Goal: Communication & Community: Answer question/provide support

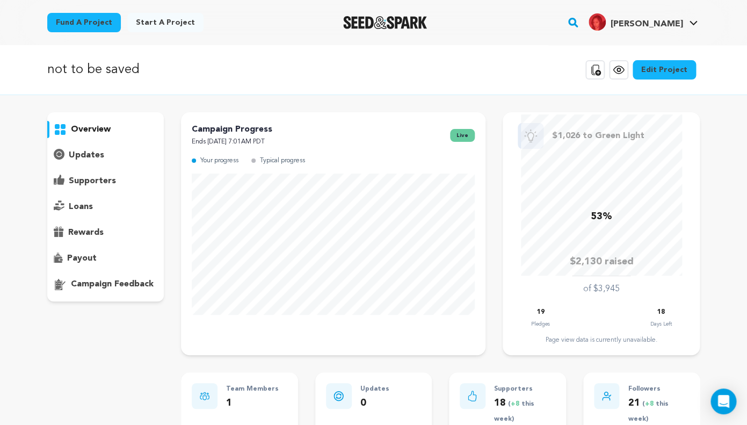
click at [88, 179] on p "supporters" at bounding box center [92, 181] width 47 height 13
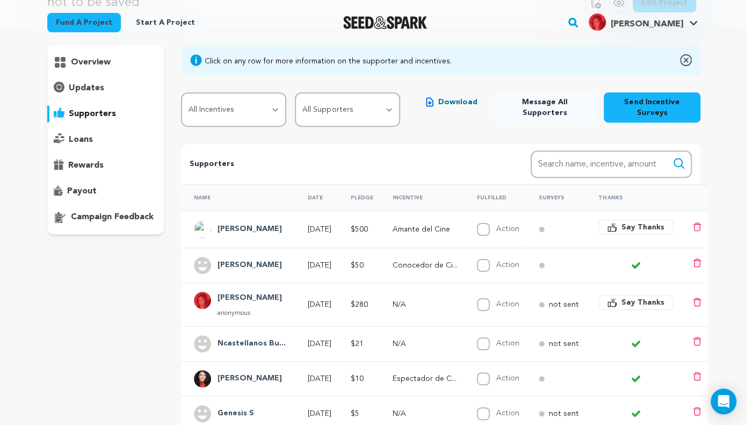
scroll to position [80, 0]
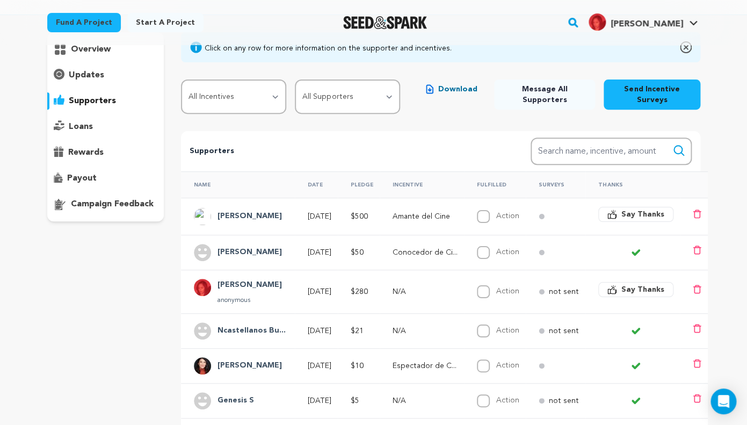
click at [630, 215] on span "Say Thanks" at bounding box center [643, 214] width 43 height 11
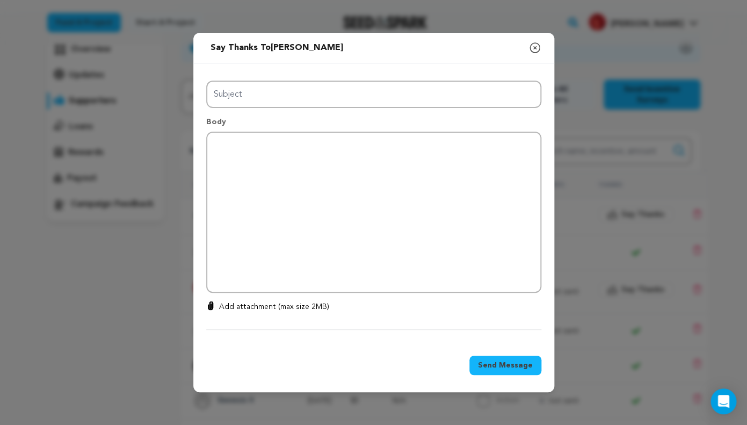
type input "Thanks for your support!"
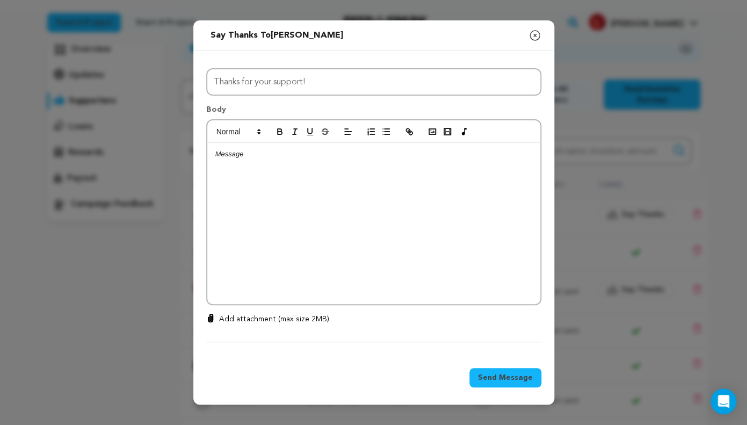
click at [532, 39] on icon "button" at bounding box center [535, 36] width 10 height 10
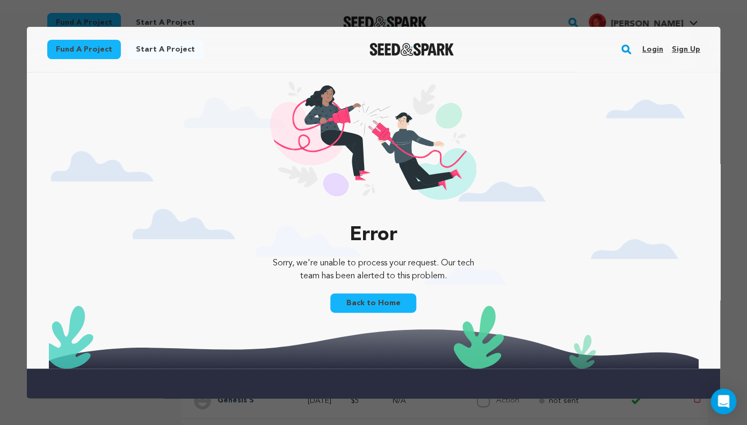
scroll to position [0, 0]
click at [652, 49] on link "Login" at bounding box center [652, 49] width 21 height 17
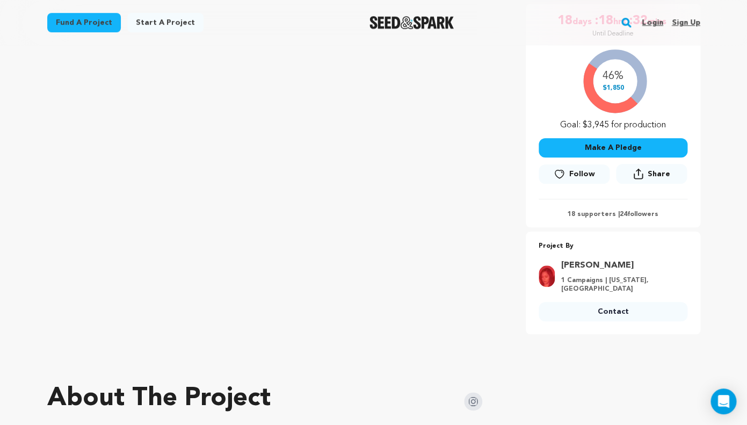
scroll to position [47, 0]
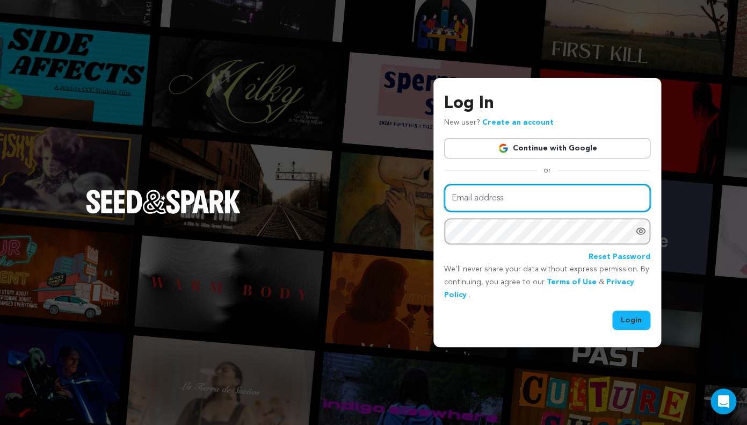
click at [507, 204] on input "Email address" at bounding box center [547, 197] width 206 height 27
type input "metzlidi@protonmail.com"
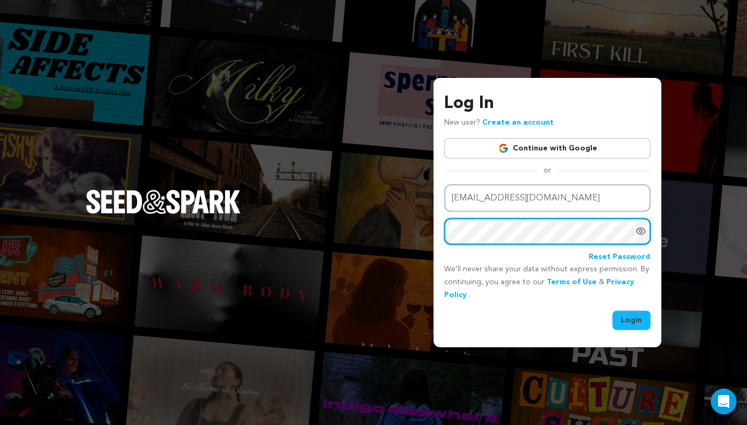
click at [612, 311] on button "Login" at bounding box center [631, 320] width 38 height 19
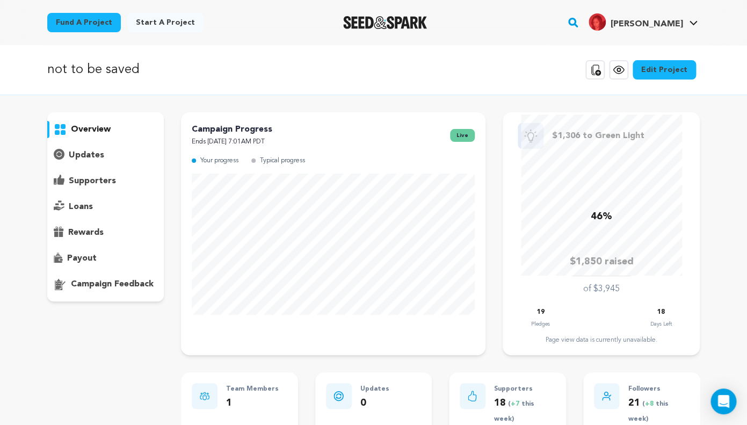
click at [98, 186] on p "supporters" at bounding box center [92, 181] width 47 height 13
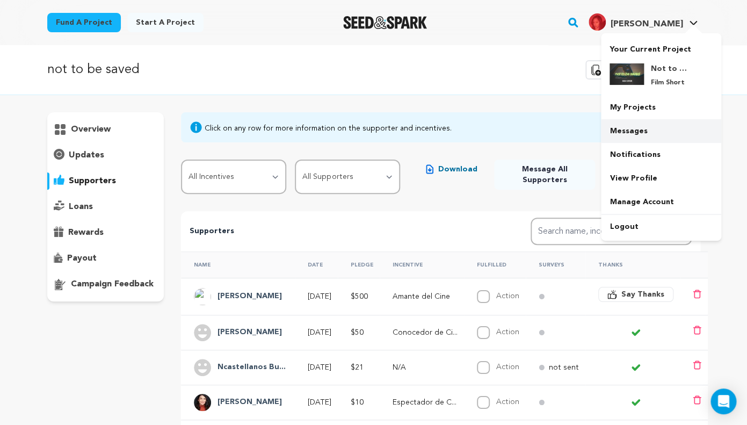
click at [634, 134] on link "Messages" at bounding box center [661, 131] width 120 height 24
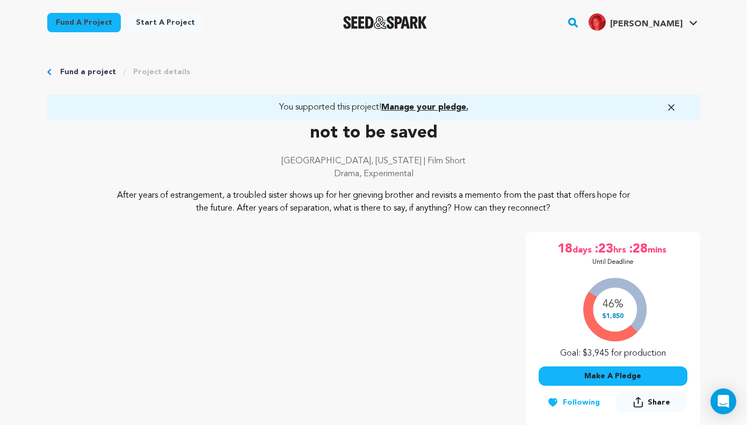
scroll to position [1721, 0]
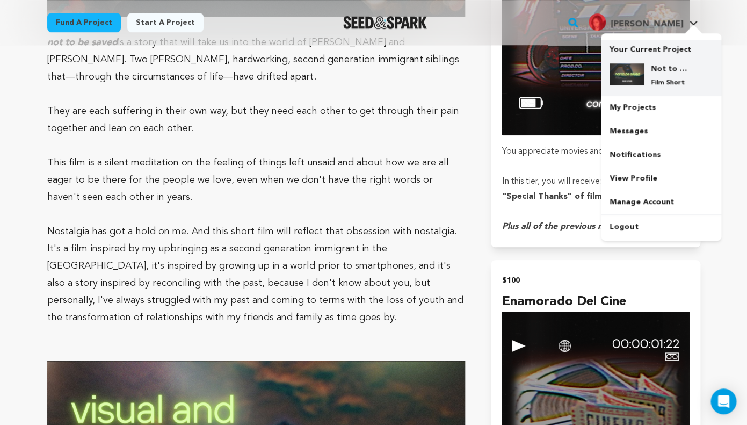
click at [657, 85] on p "Film Short" at bounding box center [670, 82] width 39 height 9
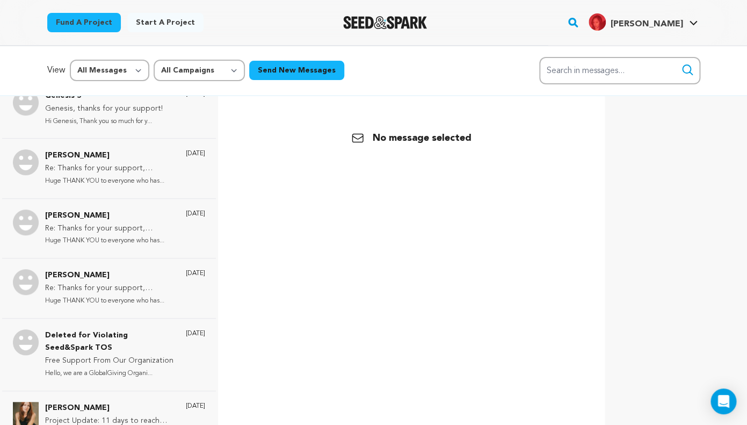
scroll to position [204, 0]
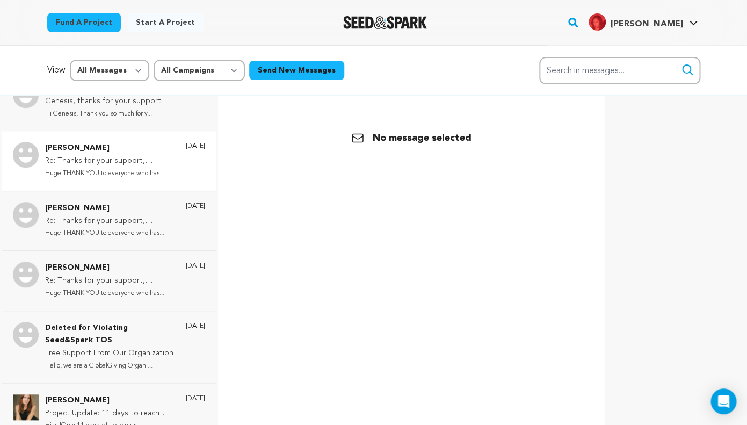
click at [134, 178] on p "Huge THANK YOU to everyone who has..." at bounding box center [110, 174] width 130 height 12
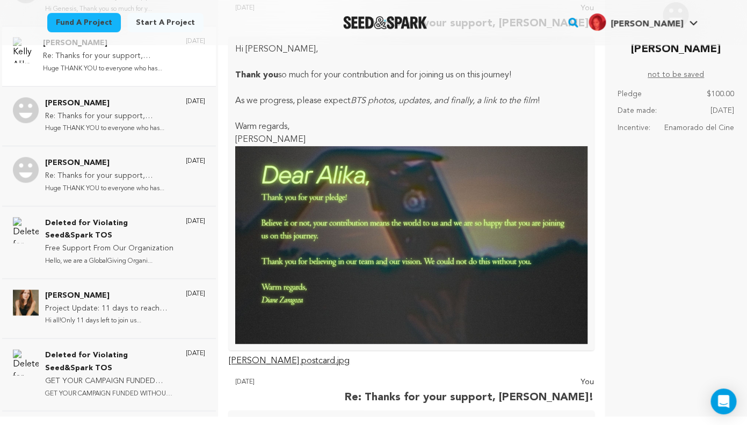
scroll to position [0, 0]
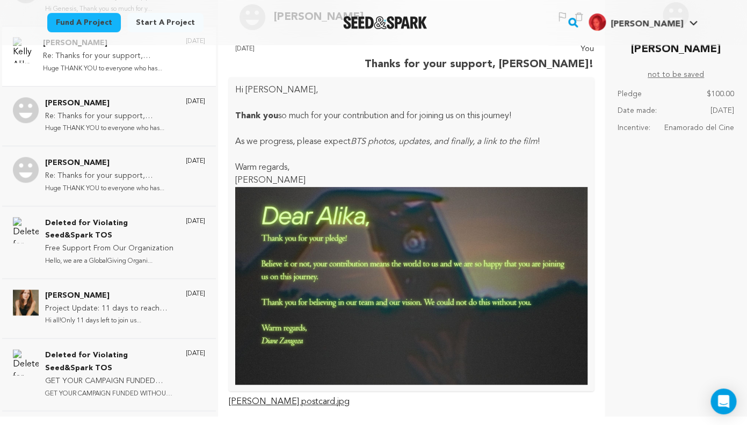
drag, startPoint x: 238, startPoint y: 87, endPoint x: 305, endPoint y: 176, distance: 111.3
click at [305, 176] on div "Hi [PERSON_NAME], Thank you so much for your contribution and for joining us on…" at bounding box center [411, 234] width 365 height 314
copy div "Hi [PERSON_NAME], Thank you so much for your contribution and for joining us on…"
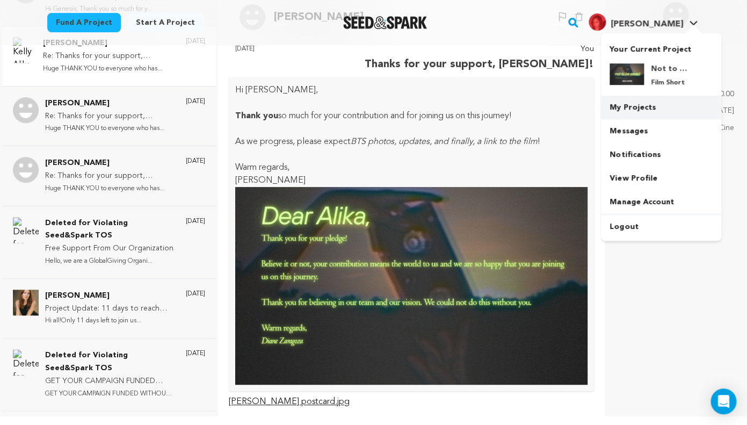
click at [640, 109] on link "My Projects" at bounding box center [661, 108] width 120 height 24
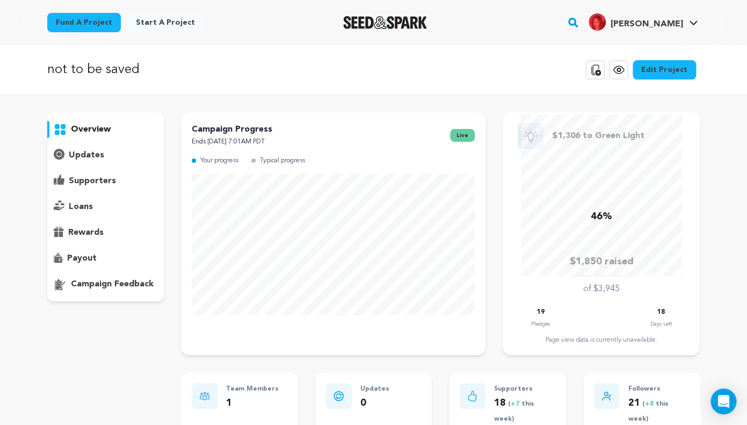
click at [96, 184] on p "supporters" at bounding box center [92, 181] width 47 height 13
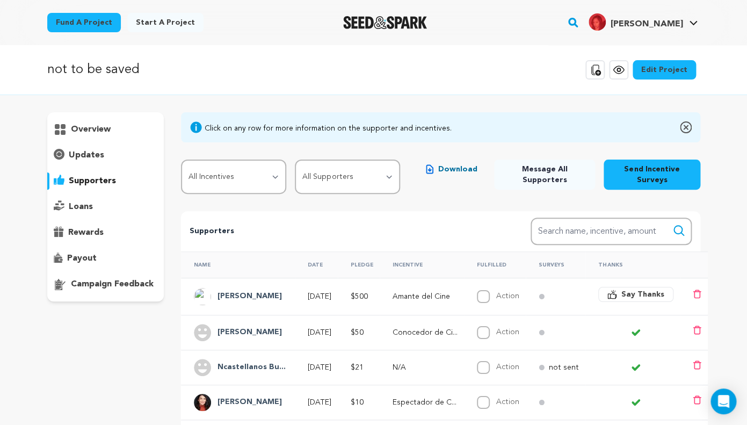
click at [656, 299] on span "Say Thanks" at bounding box center [643, 294] width 43 height 11
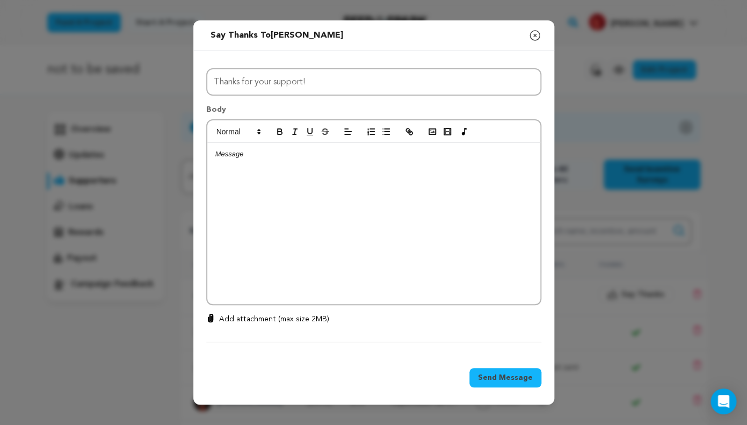
click at [352, 214] on div at bounding box center [373, 223] width 333 height 161
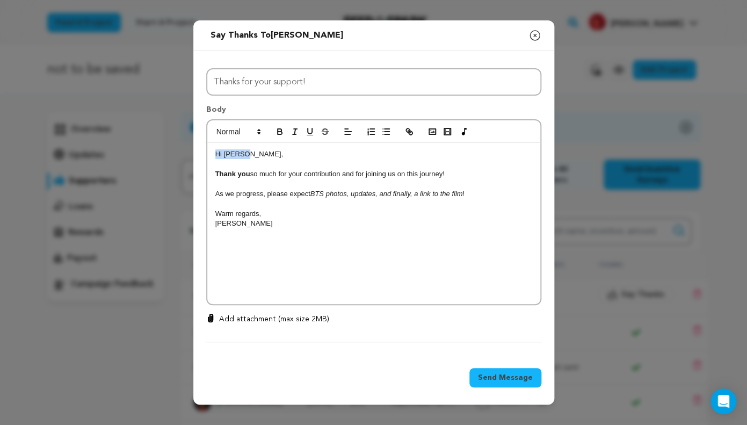
drag, startPoint x: 240, startPoint y: 155, endPoint x: 161, endPoint y: 155, distance: 79.0
click at [207, 155] on div "Hi Alika, Thank you so much for your contribution and for joining us on this jo…" at bounding box center [373, 223] width 333 height 161
click at [311, 194] on p "As we progress, please expect BTS photos, updates, and finally, a link to the f…" at bounding box center [373, 194] width 317 height 10
click at [381, 193] on em "BTS photos, updates, and finally, a link to the film" at bounding box center [387, 194] width 153 height 8
click at [461, 174] on p "Thank you so much for your contribution and for joining us on this journey!" at bounding box center [373, 174] width 317 height 10
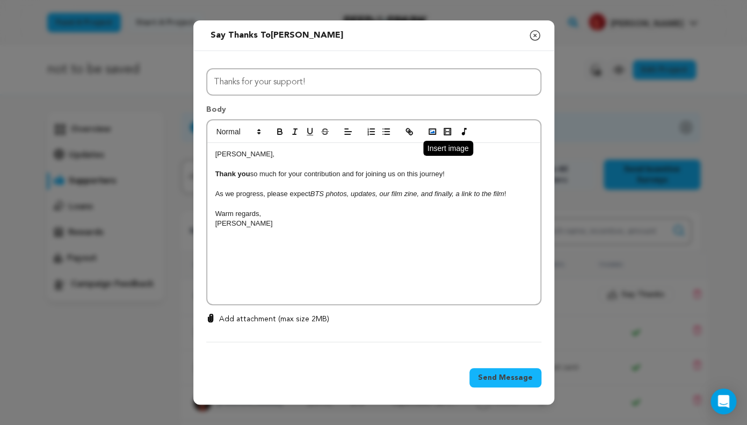
click at [435, 128] on icon "button" at bounding box center [433, 132] width 10 height 10
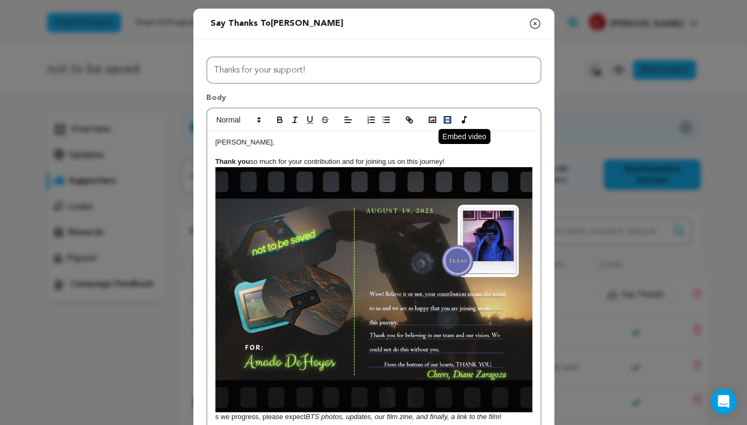
click at [448, 121] on icon "button" at bounding box center [448, 120] width 10 height 10
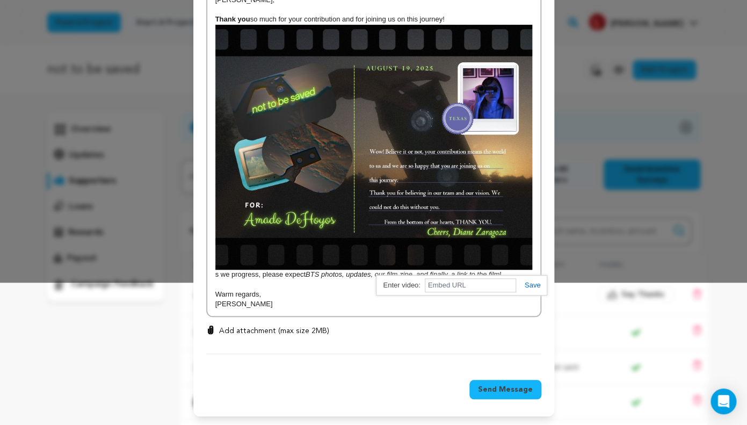
click at [338, 279] on p "Thank you so much for your contribution and for joining us on this journey! s w…" at bounding box center [373, 147] width 317 height 265
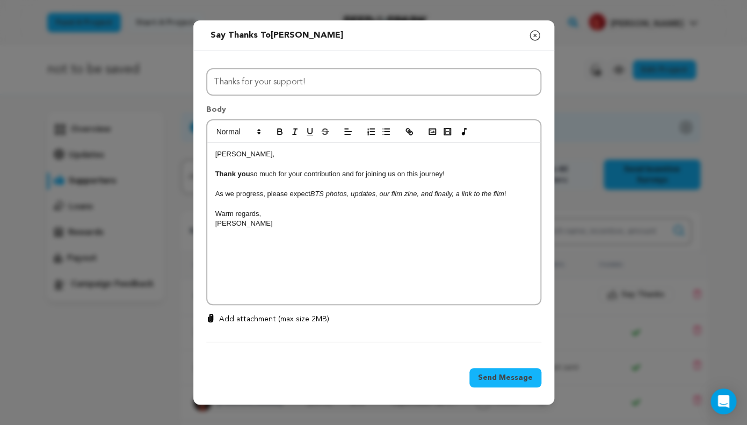
scroll to position [0, 0]
click at [473, 217] on p "Warm regards," at bounding box center [373, 214] width 317 height 10
click at [429, 237] on div "Amado, Thank you so much for your contribution and for joining us on this journ…" at bounding box center [373, 223] width 333 height 161
click at [434, 132] on polyline "button" at bounding box center [432, 132] width 4 height 3
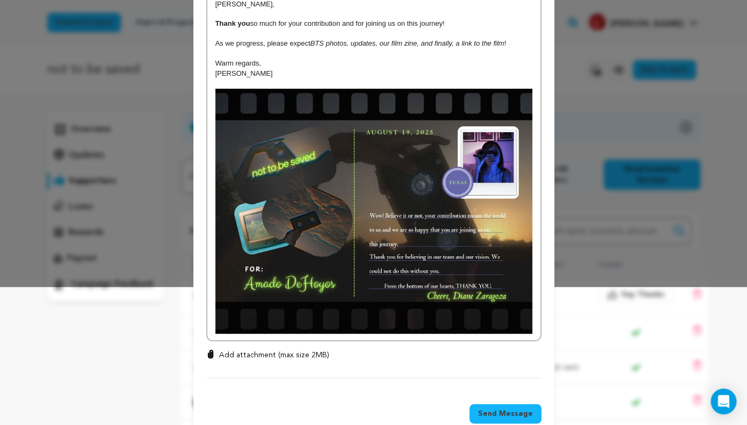
scroll to position [163, 0]
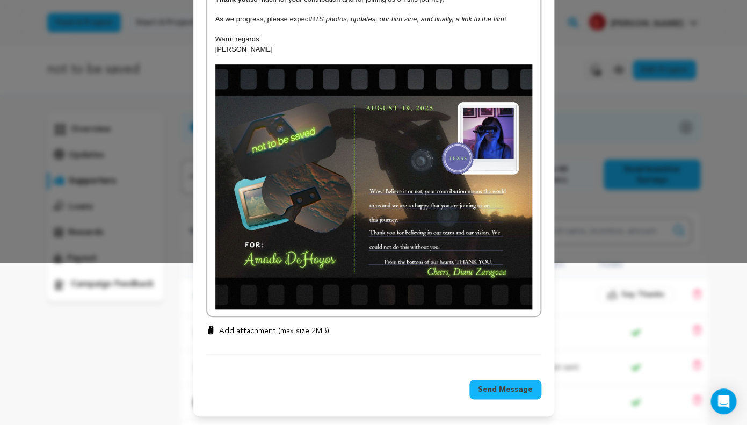
click at [535, 302] on div "Amado, Thank you so much for your contribution and for joining us on this journ…" at bounding box center [373, 142] width 333 height 347
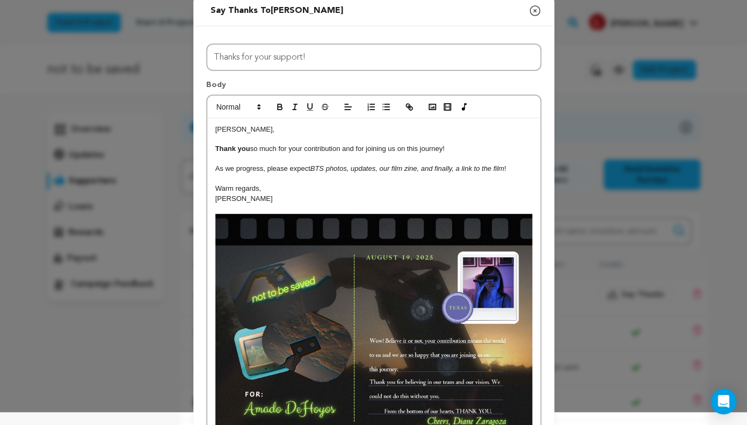
scroll to position [0, 0]
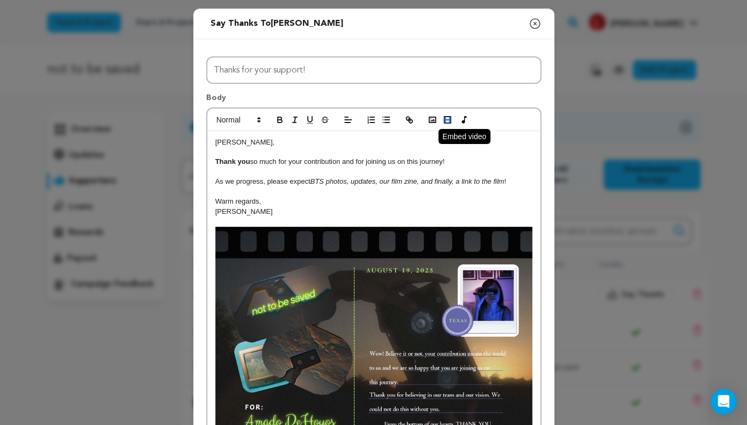
click at [444, 120] on rect "button" at bounding box center [447, 120] width 6 height 6
click at [451, 117] on rect "button" at bounding box center [447, 120] width 6 height 6
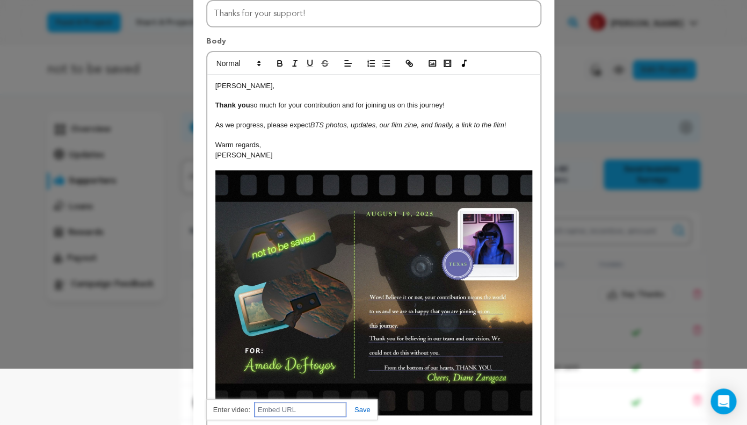
scroll to position [183, 0]
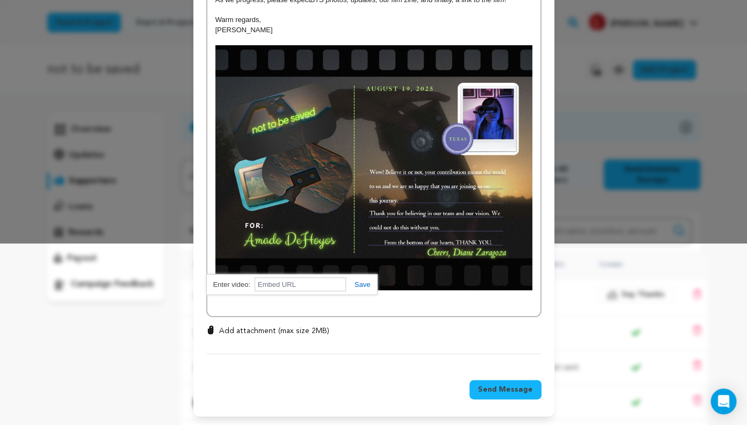
click at [244, 330] on p "Add attachment (max size 2MB)" at bounding box center [274, 331] width 110 height 11
click at [211, 326] on input "Add attachment (max size 2MB)" at bounding box center [211, 325] width 1 height 1
type input "C:\fakepath\Amado-Thank you.mov"
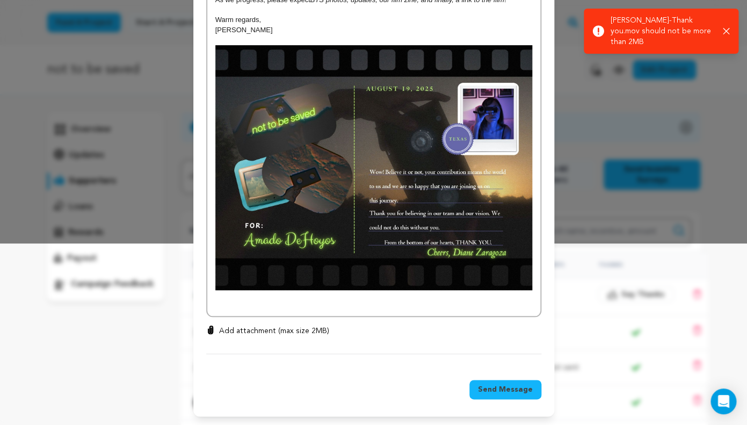
click at [401, 311] on div "Amado, Thank you so much for your contribution and for joining us on this journ…" at bounding box center [373, 133] width 333 height 367
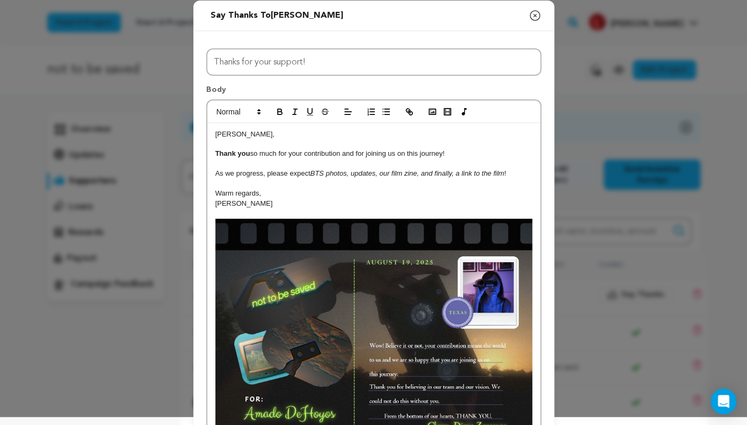
scroll to position [0, 0]
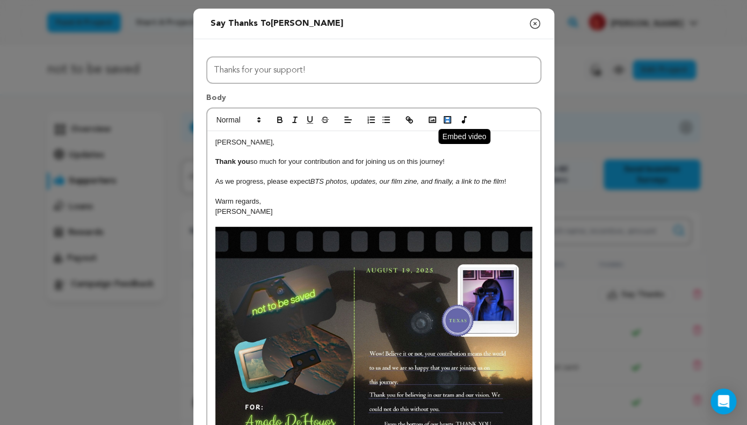
click at [448, 120] on rect "button" at bounding box center [447, 119] width 4 height 1
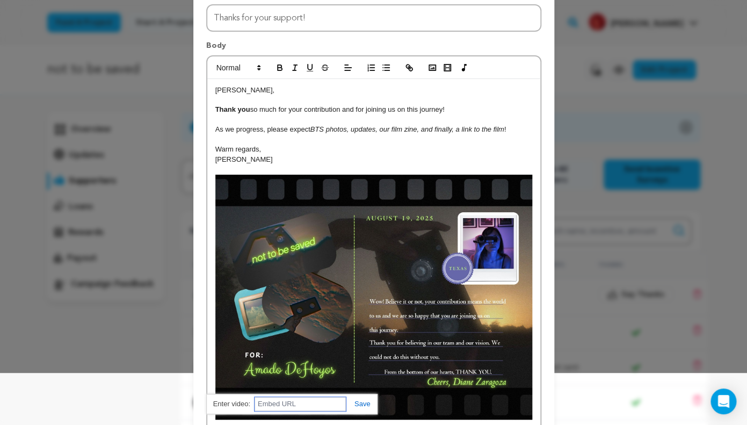
scroll to position [172, 0]
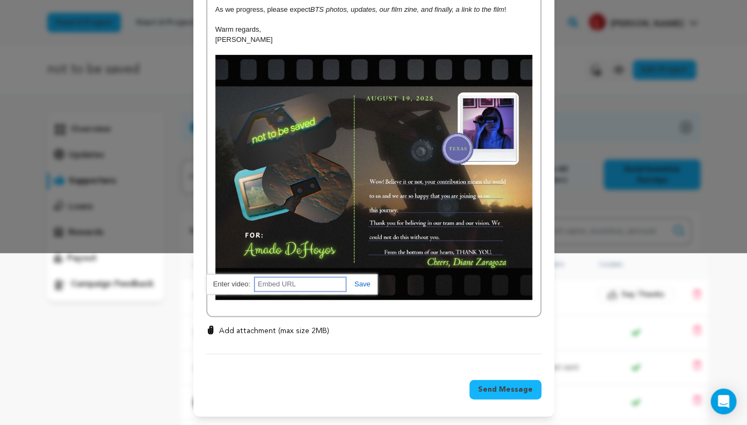
paste input "https://youtu.be/Rh5iZk_YH68"
click at [366, 286] on link at bounding box center [358, 284] width 25 height 8
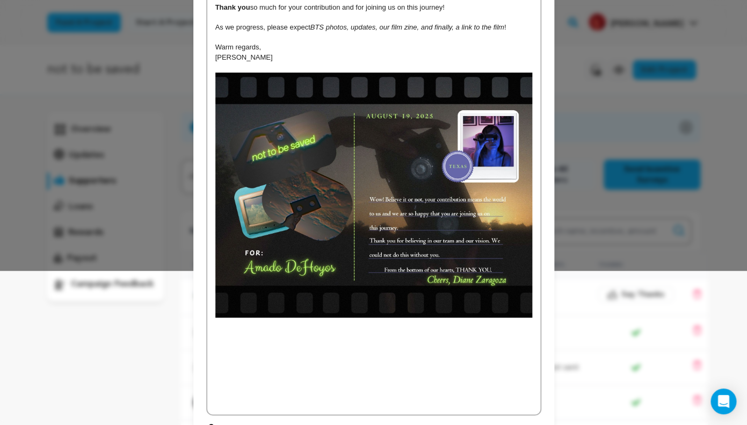
scroll to position [154, 0]
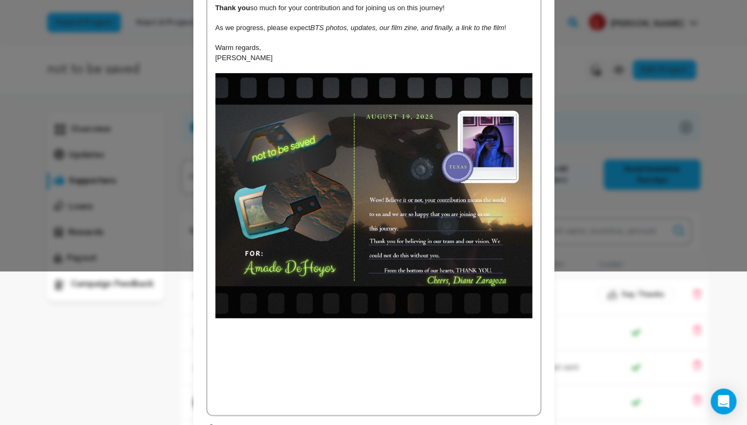
click at [536, 314] on div "Amado, Thank you so much for your contribution and for joining us on this journ…" at bounding box center [373, 195] width 333 height 437
click at [271, 105] on img at bounding box center [373, 195] width 317 height 245
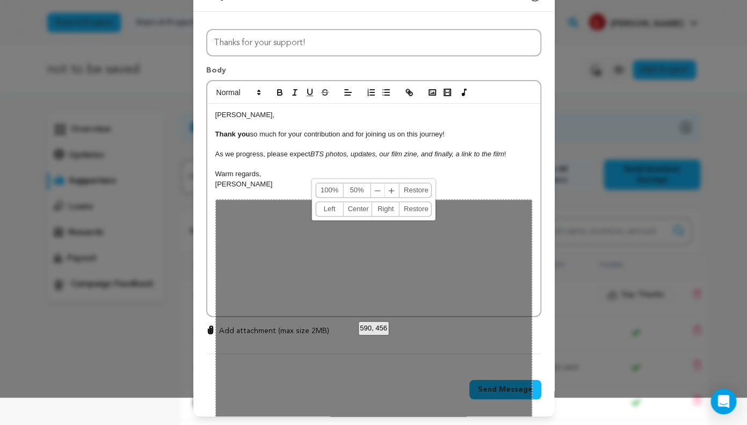
scroll to position [28, 0]
click at [296, 145] on p at bounding box center [373, 145] width 317 height 10
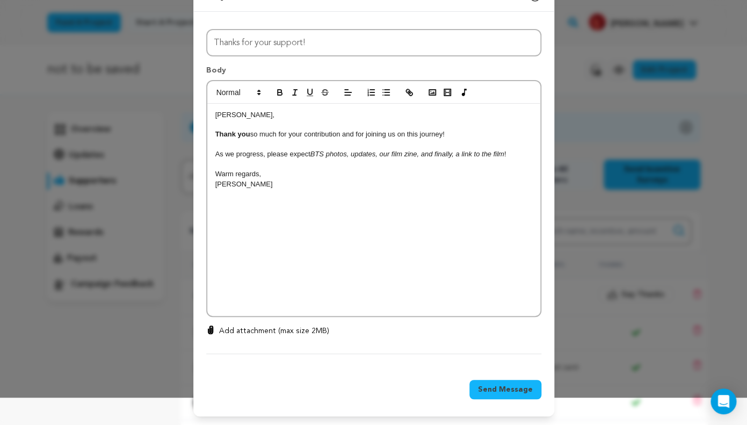
click at [290, 203] on p at bounding box center [373, 204] width 317 height 10
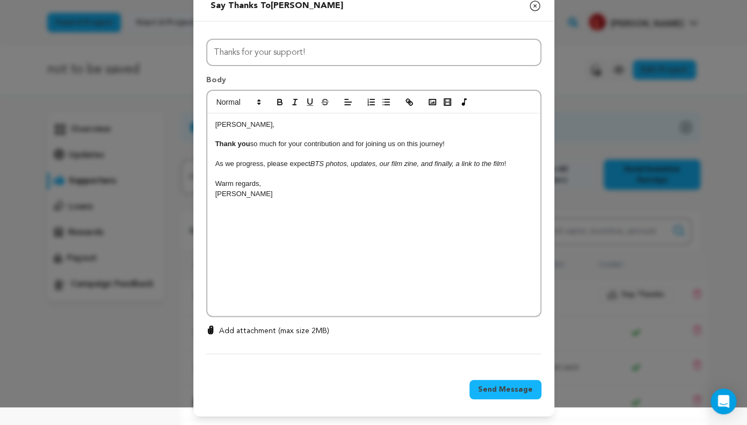
scroll to position [9, 0]
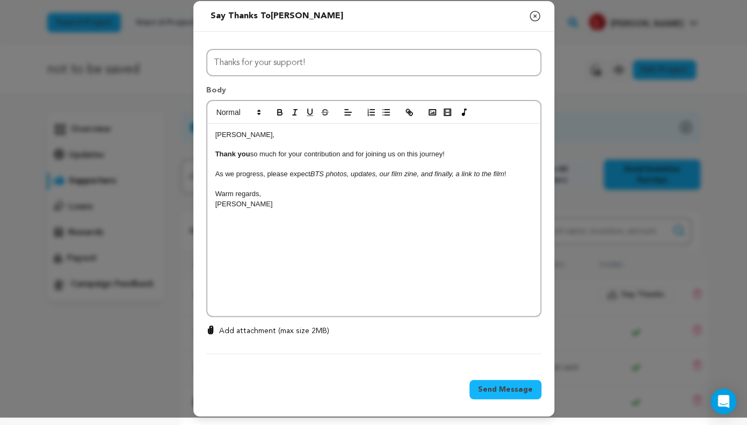
drag, startPoint x: 390, startPoint y: 255, endPoint x: 243, endPoint y: 242, distance: 147.2
click at [243, 242] on div "Amado, Thank you so much for your contribution and for joining us on this journ…" at bounding box center [373, 220] width 333 height 193
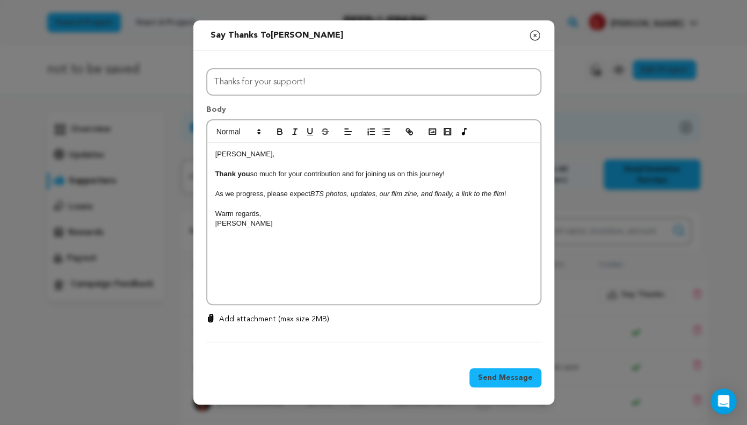
click at [299, 164] on p at bounding box center [373, 164] width 317 height 10
click at [294, 186] on p at bounding box center [373, 184] width 317 height 10
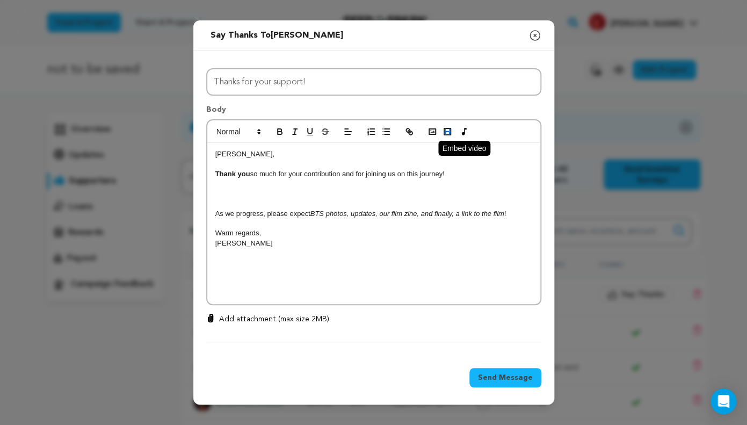
click at [446, 129] on icon "button" at bounding box center [448, 132] width 10 height 10
paste input "https://youtu.be/Rh5iZk_YH68"
type input "https://youtu.be/Rh5iZk_YH68"
click at [365, 217] on link at bounding box center [358, 215] width 25 height 8
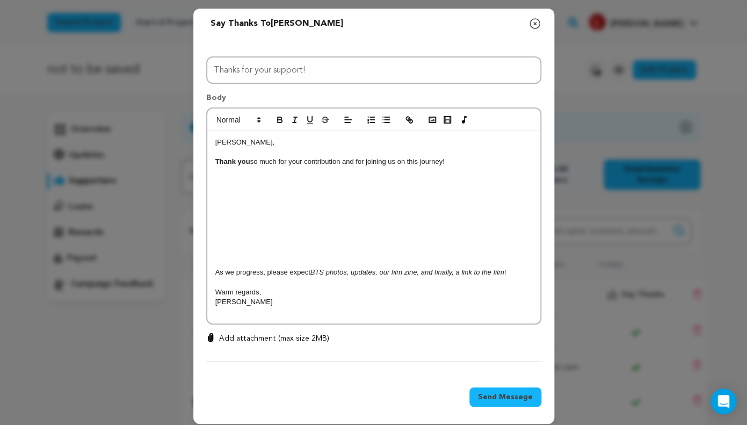
click at [307, 279] on p at bounding box center [373, 282] width 317 height 10
click at [302, 313] on p at bounding box center [373, 312] width 317 height 10
click at [430, 117] on icon "button" at bounding box center [433, 120] width 10 height 10
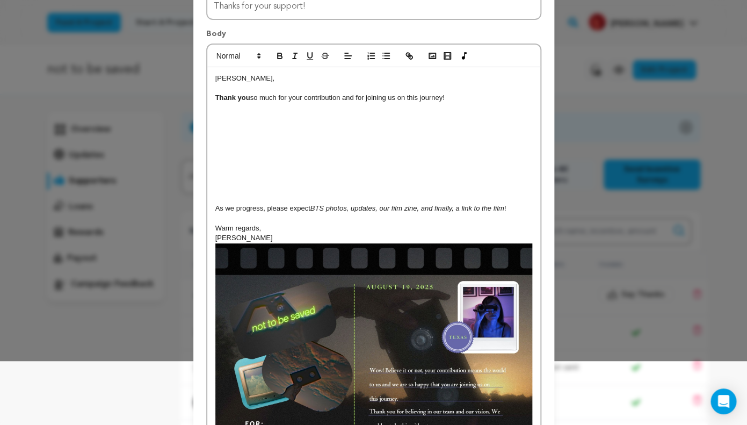
scroll to position [64, 0]
click at [283, 237] on p "Diane Zaragoza" at bounding box center [373, 238] width 317 height 10
click at [315, 268] on img at bounding box center [373, 365] width 317 height 245
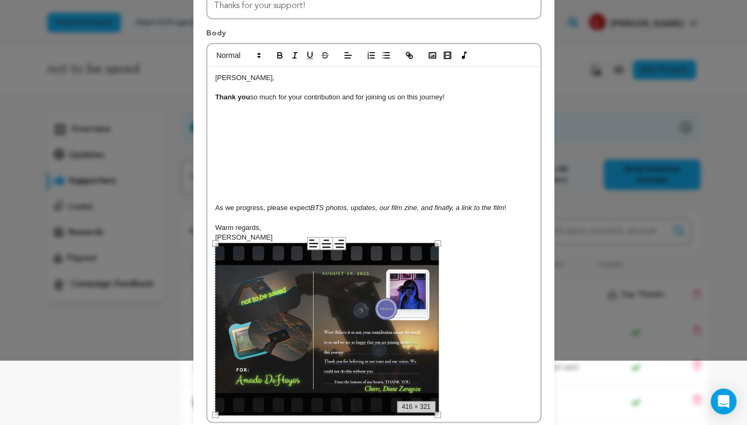
drag, startPoint x: 531, startPoint y: 242, endPoint x: 437, endPoint y: 256, distance: 94.6
click at [438, 256] on div "416 × 321" at bounding box center [326, 329] width 223 height 172
click at [470, 298] on p at bounding box center [373, 329] width 317 height 173
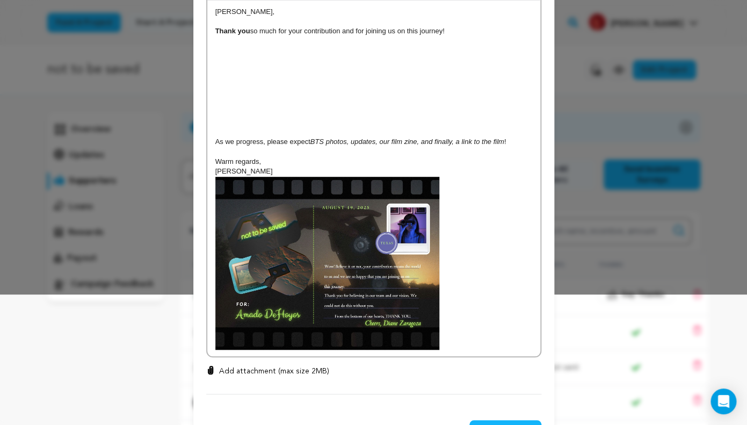
scroll to position [132, 0]
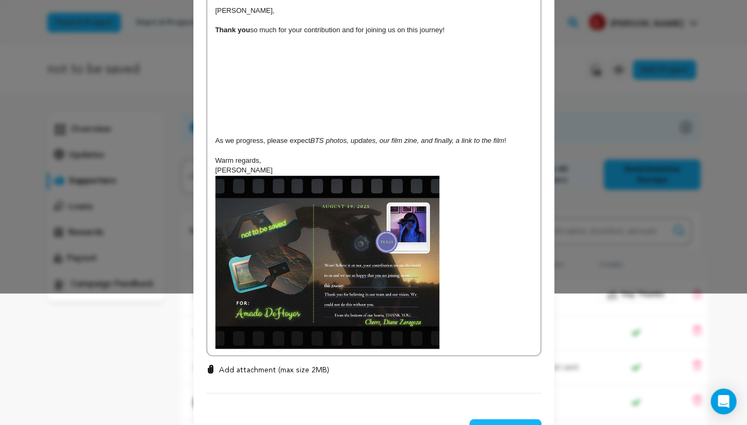
click at [461, 323] on p at bounding box center [373, 262] width 317 height 173
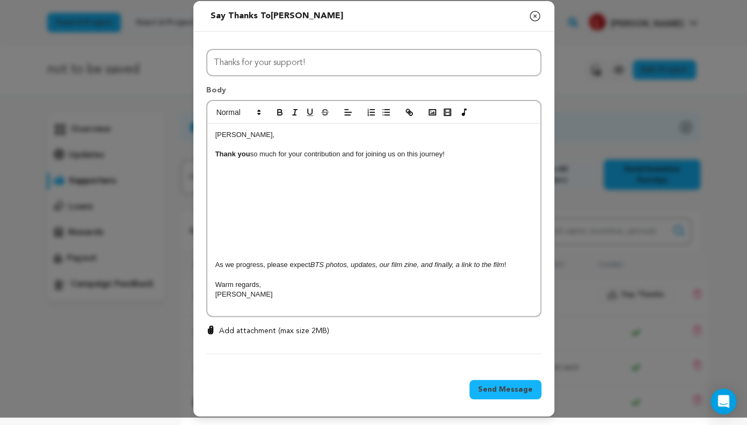
click at [257, 331] on p "Add attachment (max size 2MB)" at bounding box center [274, 331] width 110 height 11
click at [211, 326] on input "Add attachment (max size 2MB)" at bounding box center [211, 325] width 1 height 1
type input "C:\fakepath\Amado's Digital Postcard.jpg"
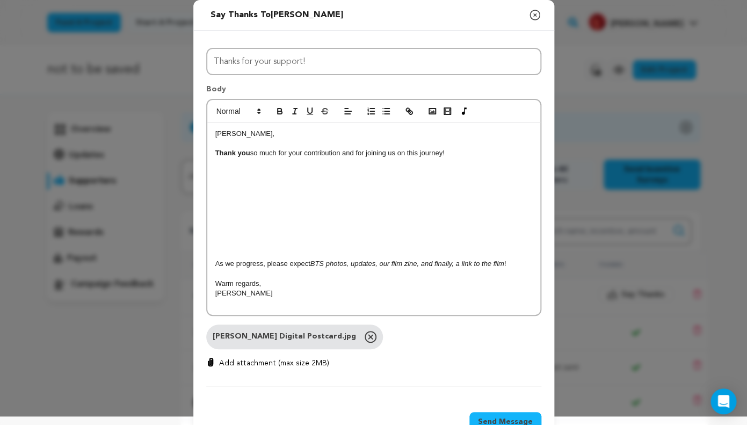
scroll to position [0, 0]
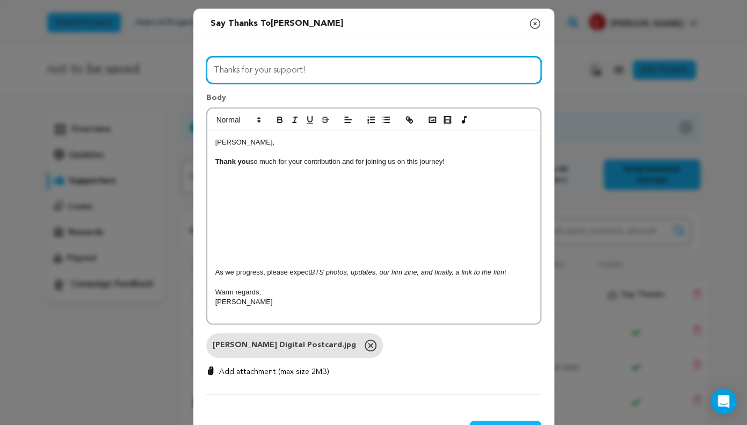
click at [215, 67] on input "Thanks for your support!" at bounding box center [373, 69] width 335 height 27
click at [364, 70] on input "Amado, thanks for your support!" at bounding box center [373, 69] width 335 height 27
drag, startPoint x: 345, startPoint y: 73, endPoint x: 145, endPoint y: 61, distance: 200.7
click at [206, 61] on input "Amado, thanks for your support!" at bounding box center [373, 69] width 335 height 27
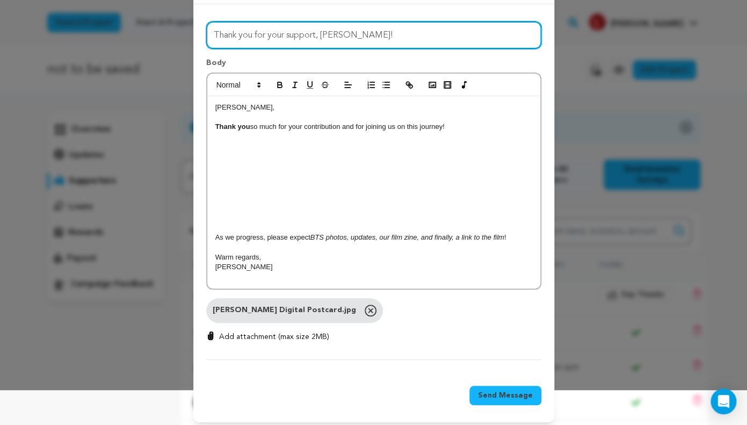
scroll to position [42, 0]
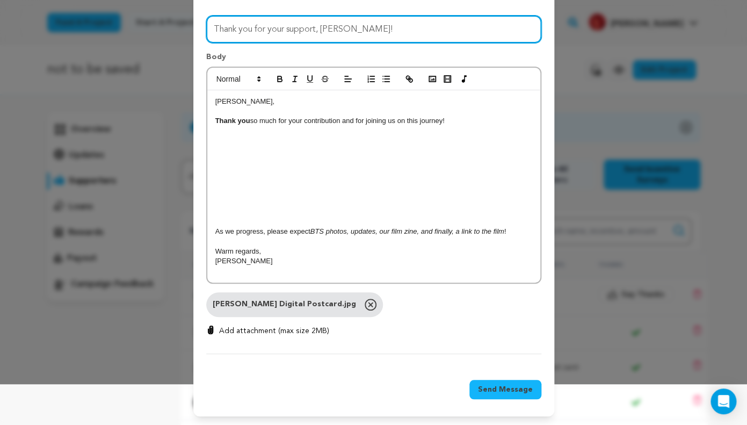
type input "Thank you for your support, Amado!"
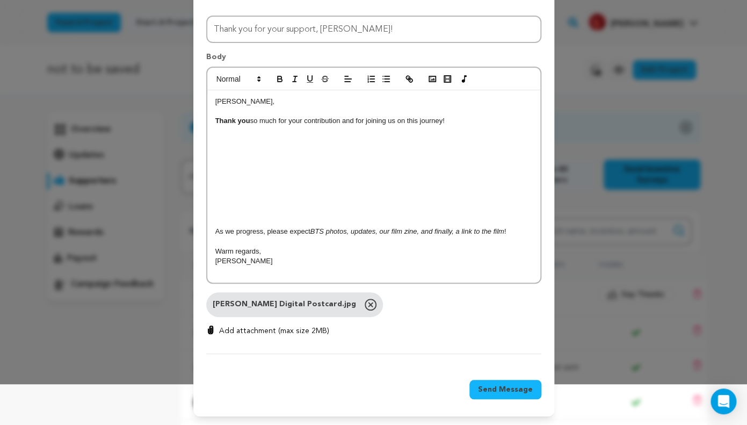
click at [504, 232] on em "BTS photos, updates, our film zine, and finally, a link to the film" at bounding box center [408, 231] width 194 height 8
click at [447, 119] on p "Thank you so much for your contribution and for joining us on this journey!" at bounding box center [373, 121] width 317 height 10
click at [212, 230] on div "Amado, Thank you so much for your contribution and for joining us on this journ…" at bounding box center [373, 186] width 333 height 193
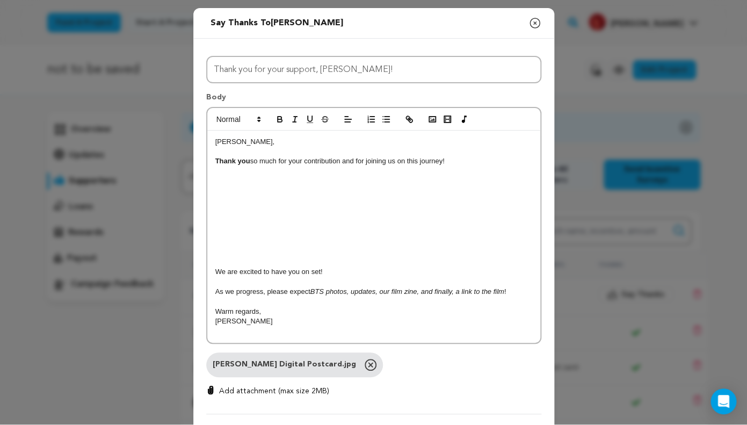
scroll to position [0, 0]
click at [457, 292] on em "BTS photos, updates, our film zine, and finally, a link to the film" at bounding box center [408, 292] width 194 height 8
click at [461, 340] on div "Amado, Thank you so much for your contribution and for joining us on this journ…" at bounding box center [373, 237] width 333 height 212
click at [460, 297] on p "As we progress, please expect BTS photos, updates, our film zine, and finally -…" at bounding box center [373, 292] width 317 height 10
click at [461, 276] on p "We are excited to have you on set!" at bounding box center [373, 273] width 317 height 10
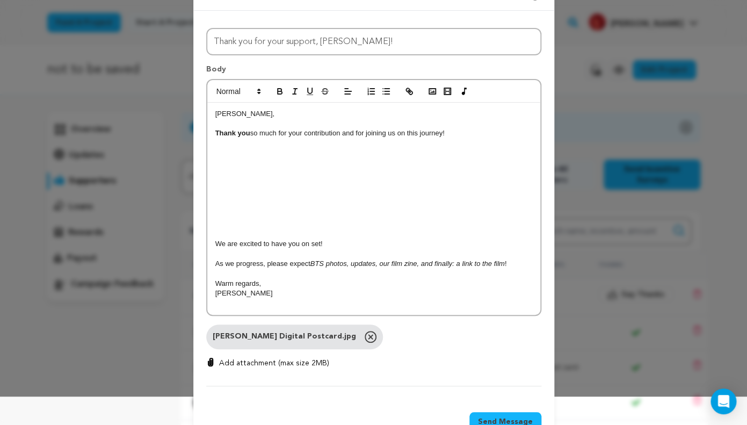
scroll to position [62, 0]
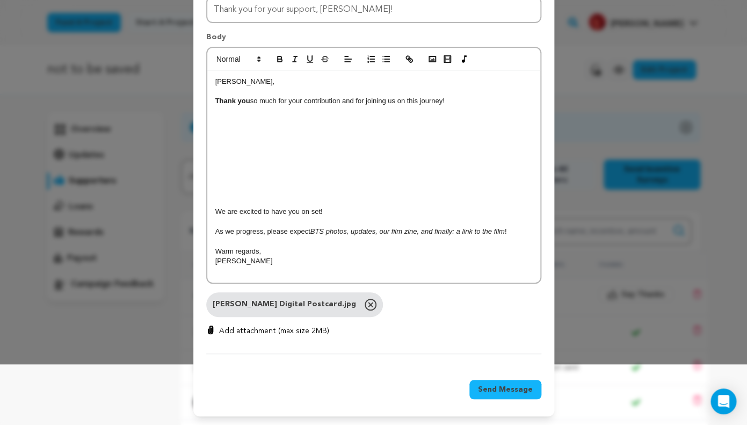
click at [509, 388] on span "Send Message" at bounding box center [505, 389] width 55 height 11
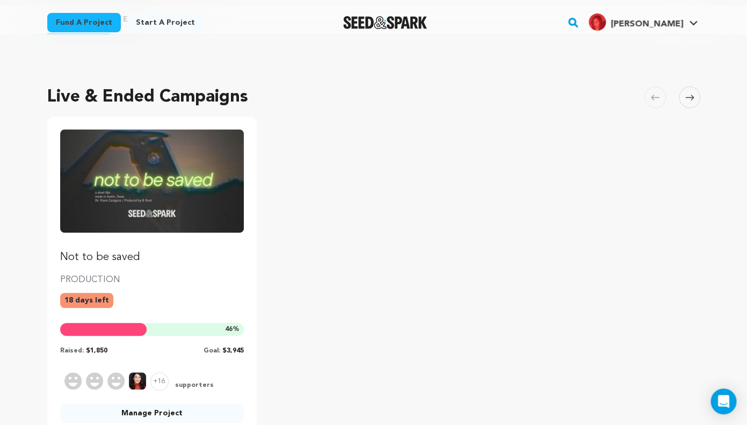
scroll to position [76, 0]
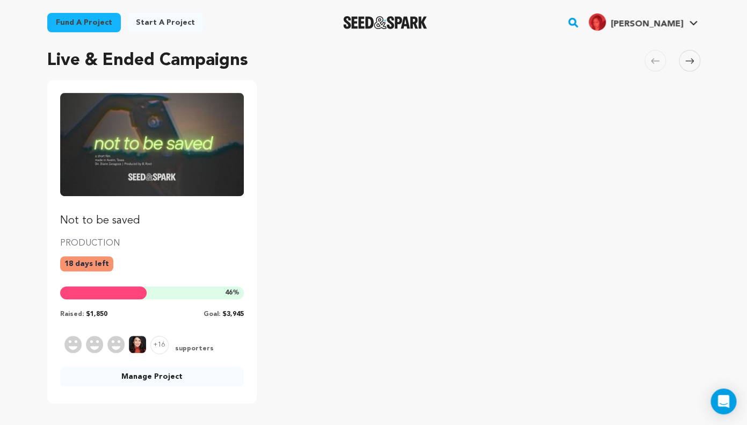
click at [167, 372] on link "Manage Project" at bounding box center [152, 376] width 184 height 19
click at [169, 378] on link "Manage Project" at bounding box center [152, 376] width 184 height 19
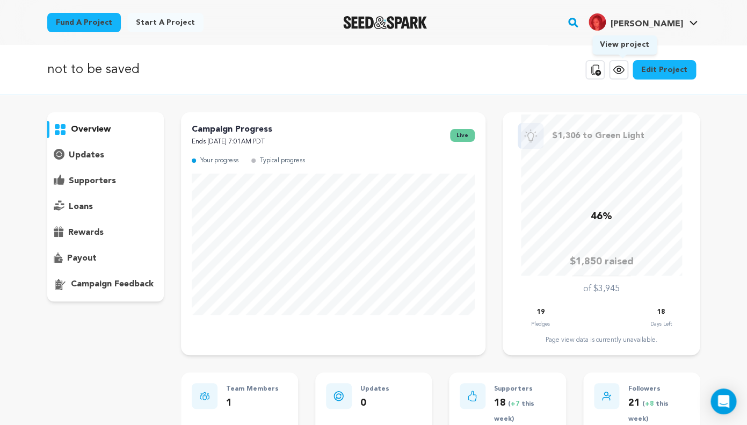
click at [622, 73] on icon at bounding box center [618, 69] width 13 height 13
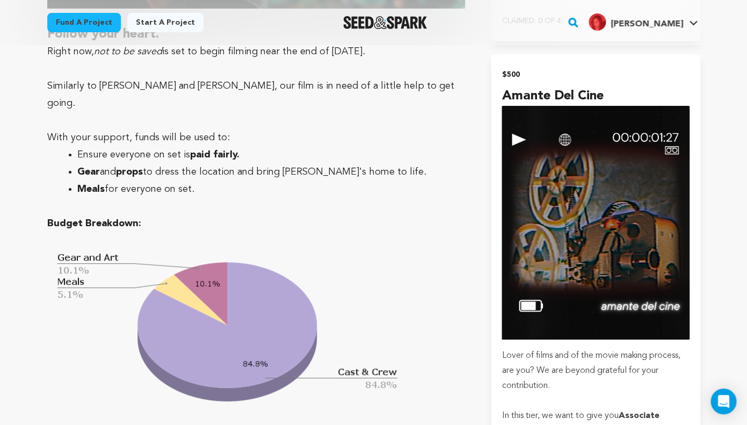
scroll to position [2898, 0]
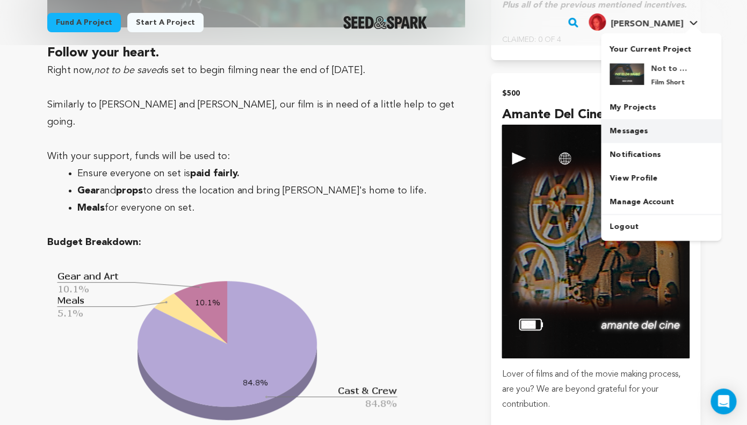
click at [641, 129] on link "Messages" at bounding box center [661, 131] width 120 height 24
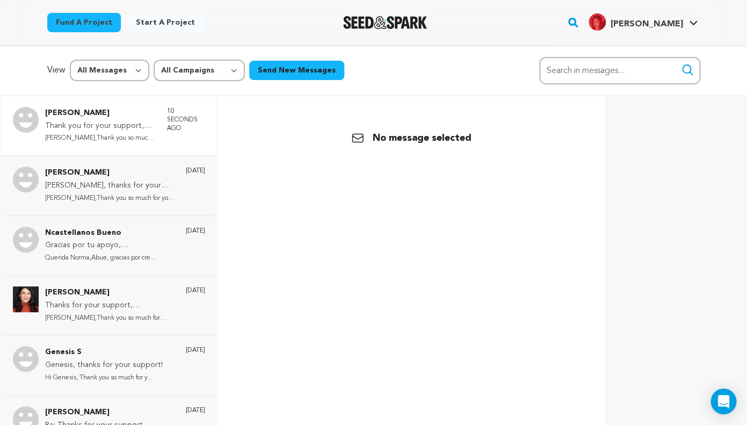
click at [93, 127] on p "Thank you for your support, Amado!" at bounding box center [100, 126] width 111 height 13
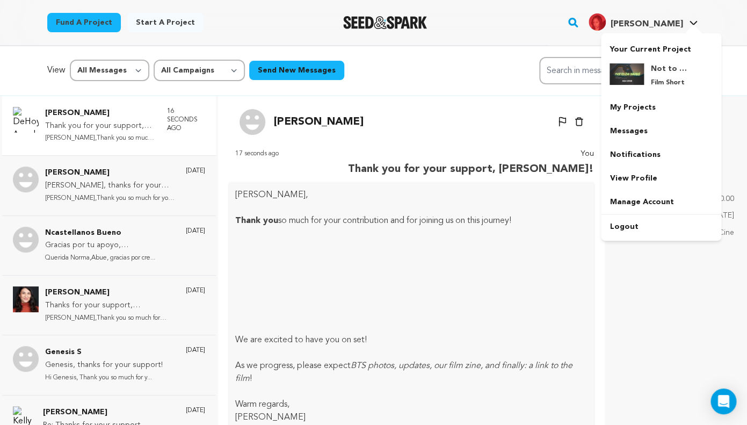
click at [684, 21] on link "Diane Z. Diane Z." at bounding box center [643, 20] width 113 height 19
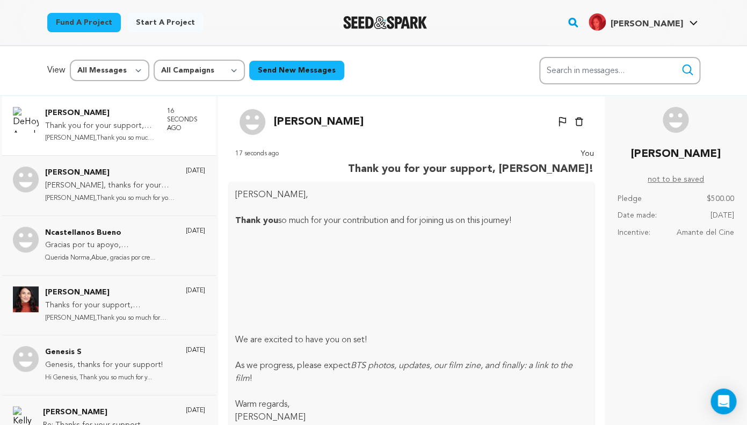
click at [684, 21] on link "Diane Z. Diane Z." at bounding box center [643, 20] width 113 height 19
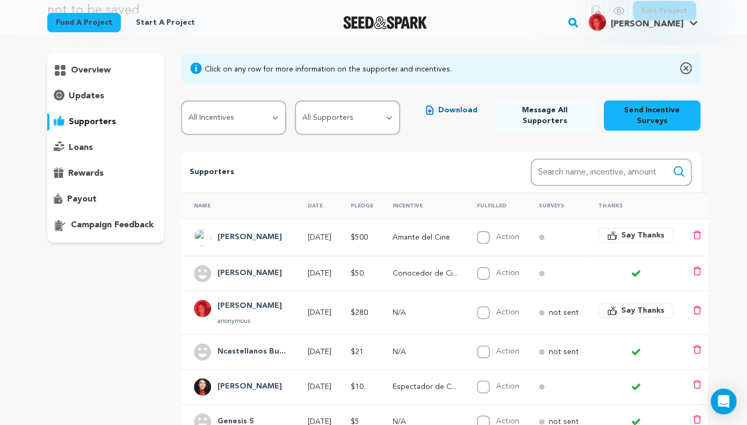
scroll to position [60, 0]
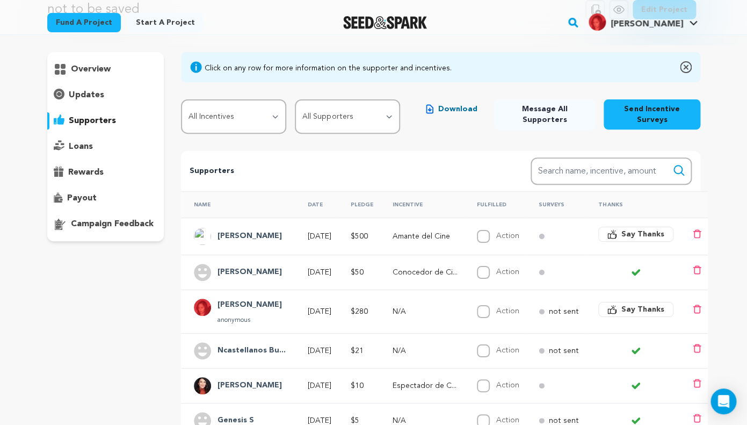
click at [318, 237] on p "[DATE]" at bounding box center [320, 236] width 24 height 11
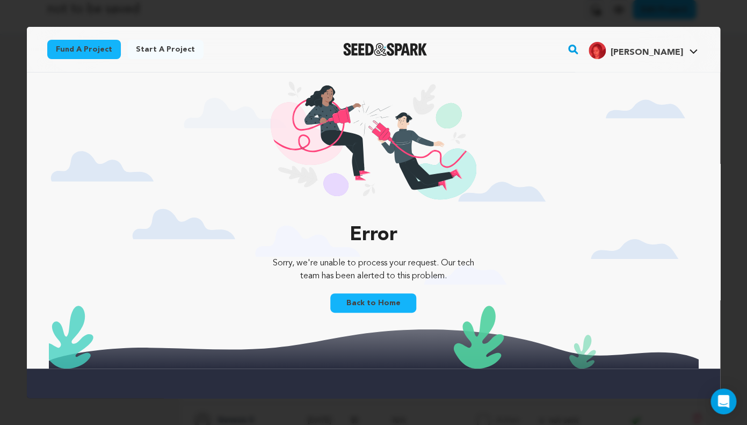
scroll to position [0, 0]
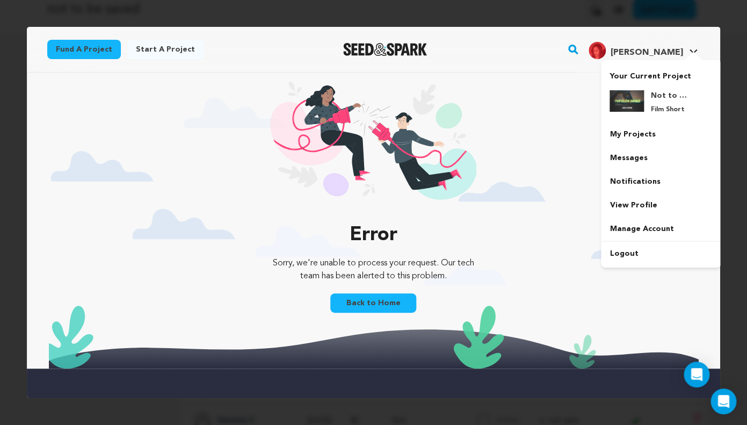
click at [698, 54] on div at bounding box center [693, 57] width 21 height 11
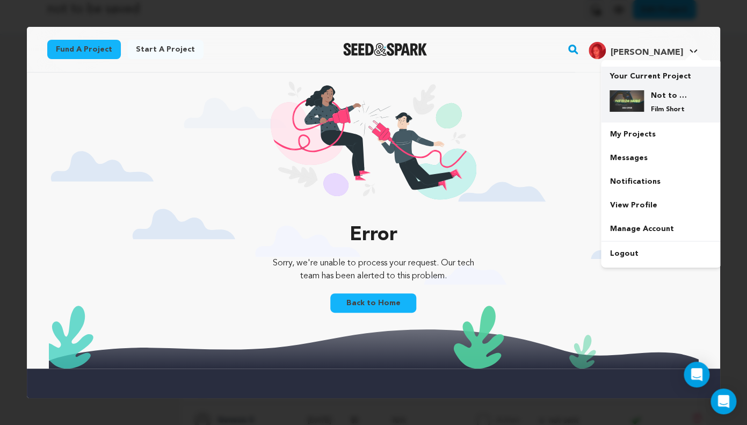
click at [685, 95] on h4 "Not to be saved" at bounding box center [670, 95] width 39 height 11
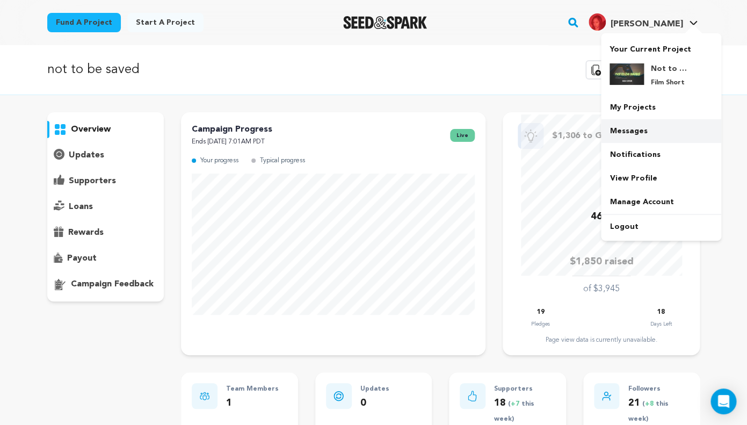
click at [647, 138] on link "Messages" at bounding box center [661, 131] width 120 height 24
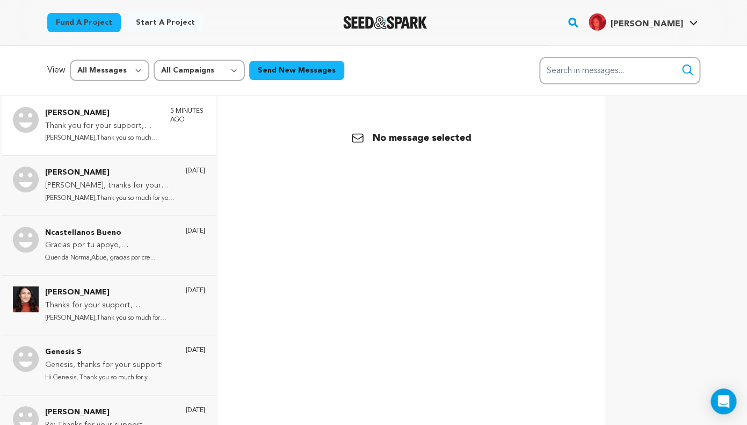
click at [120, 132] on p "Thank you for your support, Amado!" at bounding box center [102, 126] width 114 height 13
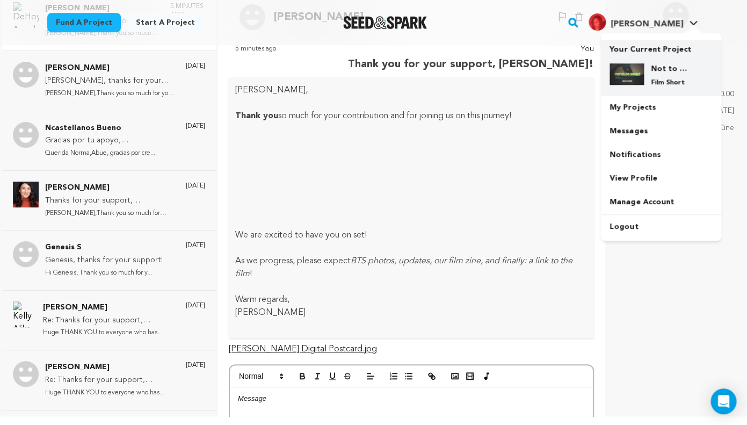
click at [673, 69] on h4 "Not to be saved" at bounding box center [670, 68] width 39 height 11
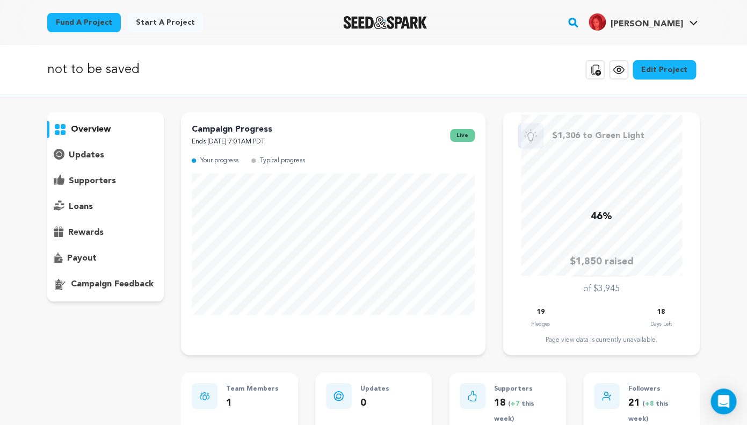
click at [120, 175] on div "supporters" at bounding box center [105, 180] width 117 height 17
